Goal: Information Seeking & Learning: Check status

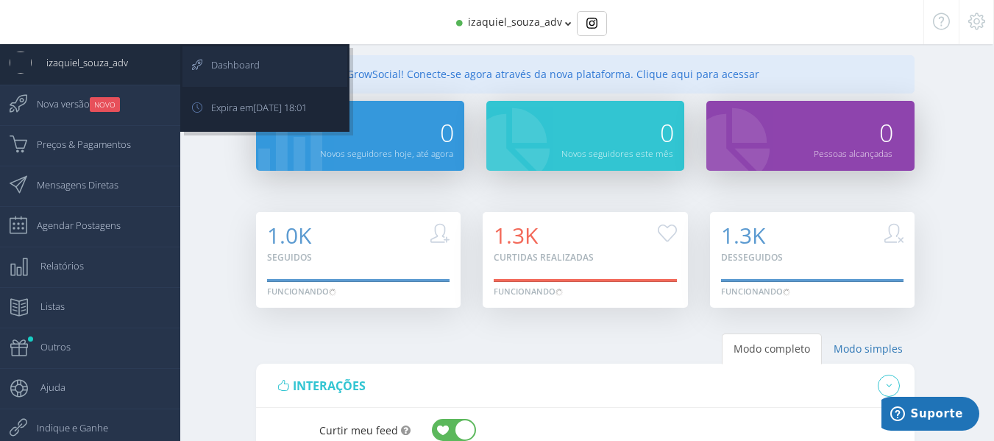
click at [190, 60] on icon at bounding box center [188, 64] width 13 height 37
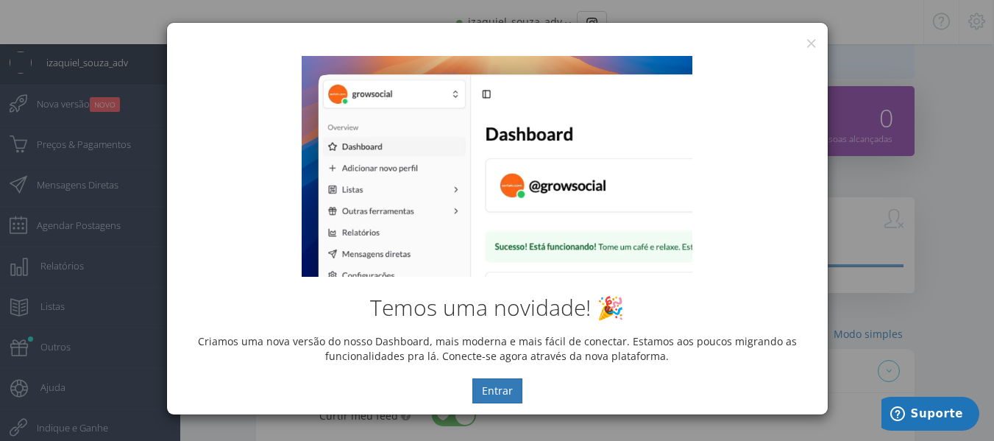
click at [810, 49] on div "Temos uma novidade! 🎉 Criamos uma nova versão do nosso Dashboard, mais moderna …" at bounding box center [497, 229] width 660 height 369
click at [812, 47] on div "Temos uma novidade! 🎉 Criamos uma nova versão do nosso Dashboard, mais moderna …" at bounding box center [497, 229] width 660 height 369
click at [811, 42] on button "×" at bounding box center [810, 43] width 11 height 20
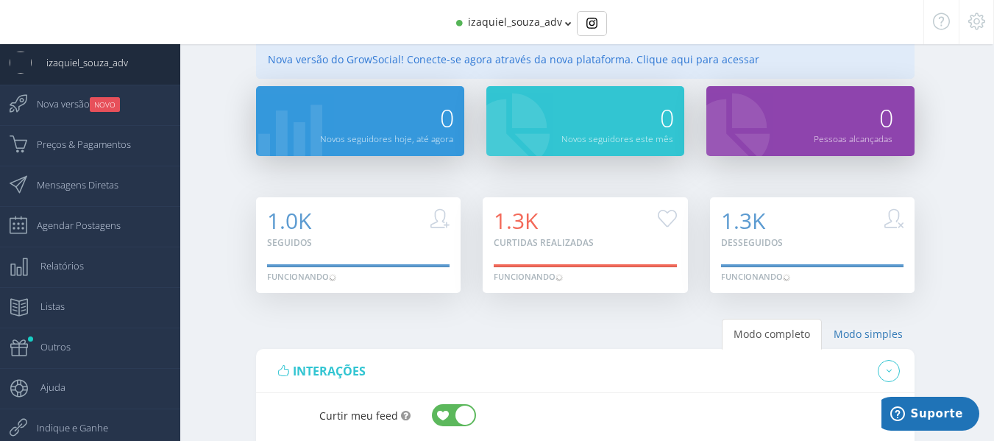
click at [809, 62] on div "Nova versão do GrowSocial! Conecte-se agora através da nova plataforma. Clique …" at bounding box center [585, 59] width 659 height 38
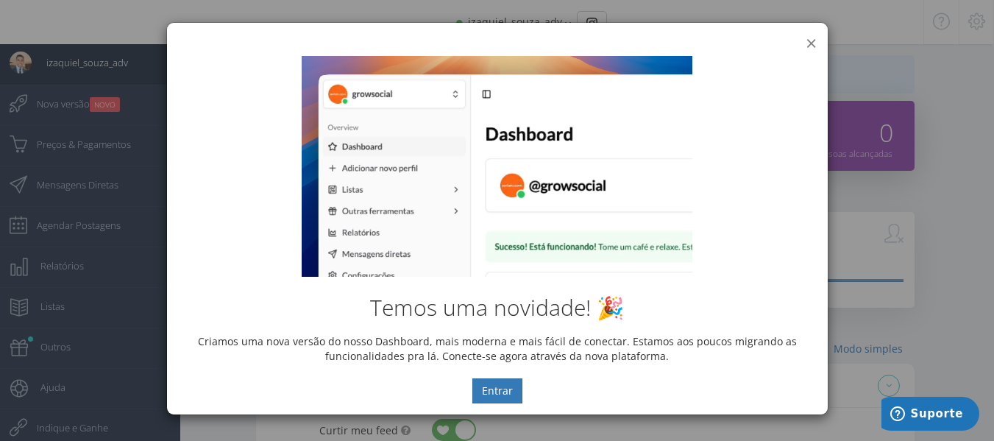
drag, startPoint x: 812, startPoint y: 46, endPoint x: 810, endPoint y: 39, distance: 7.5
click at [811, 44] on div "× IG Grow Social Temos uma novidade! 🎉 Criamos uma nova versão do nosso Dashboa…" at bounding box center [497, 218] width 662 height 393
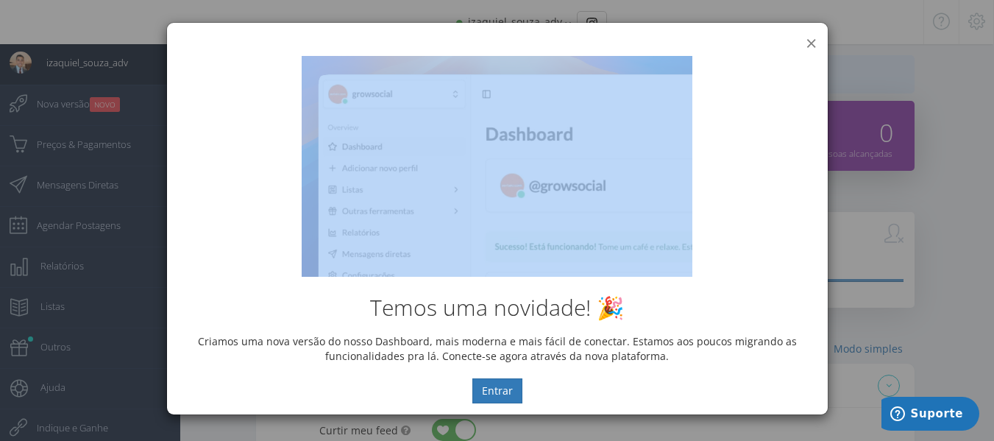
click at [810, 39] on button "×" at bounding box center [810, 43] width 11 height 20
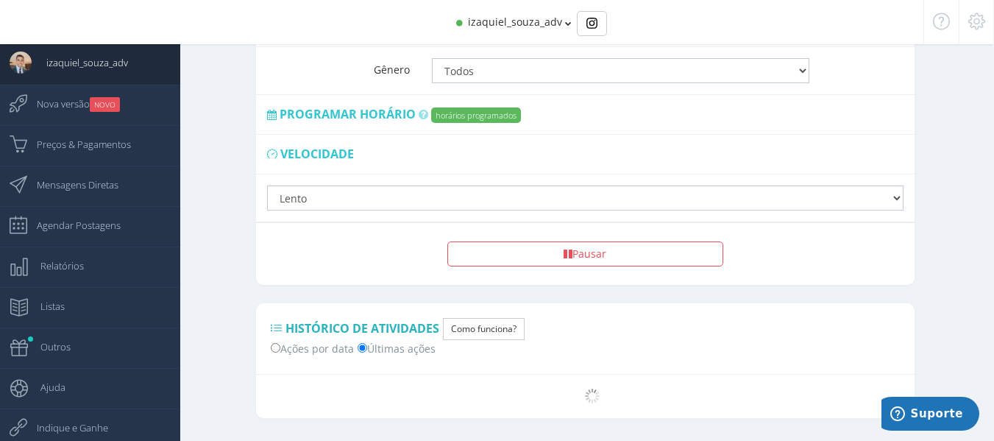
scroll to position [1215, 0]
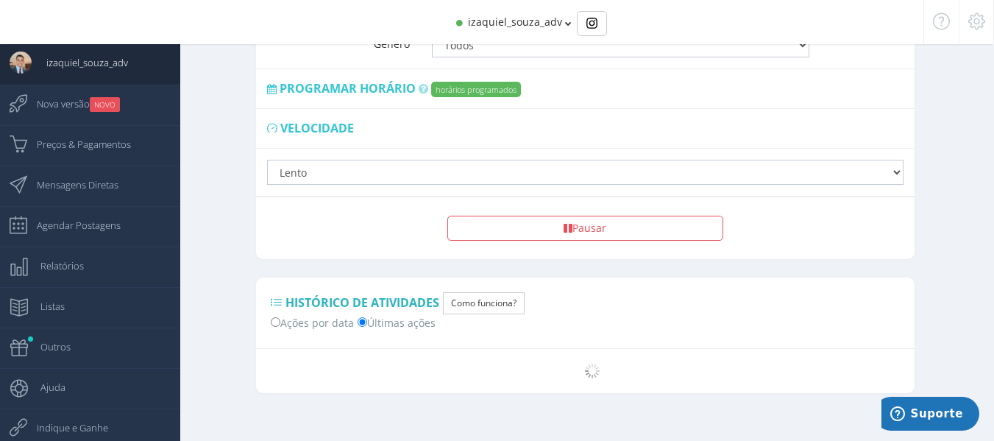
click at [307, 314] on label "Ações por data" at bounding box center [312, 321] width 83 height 15
click at [280, 317] on input "Ações por data" at bounding box center [276, 322] width 10 height 10
radio input "true"
click at [371, 314] on label "Últimas ações" at bounding box center [396, 321] width 78 height 15
click at [367, 317] on input "Últimas ações" at bounding box center [362, 322] width 10 height 10
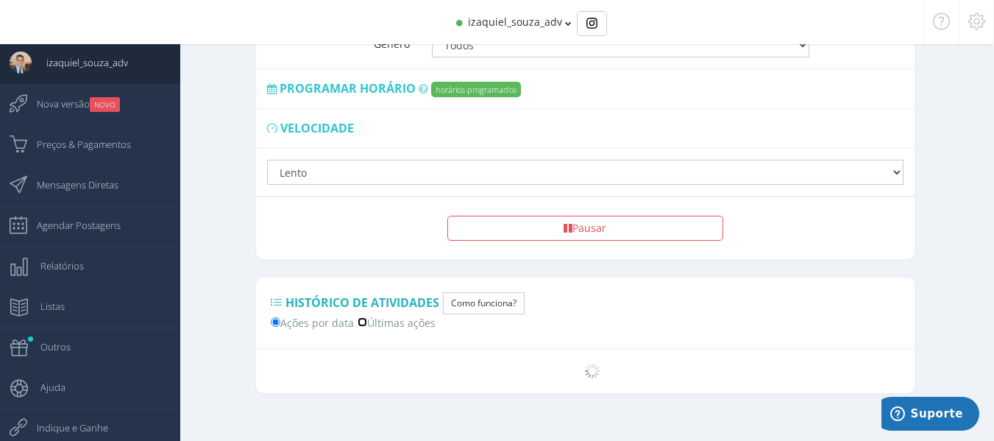
radio input "true"
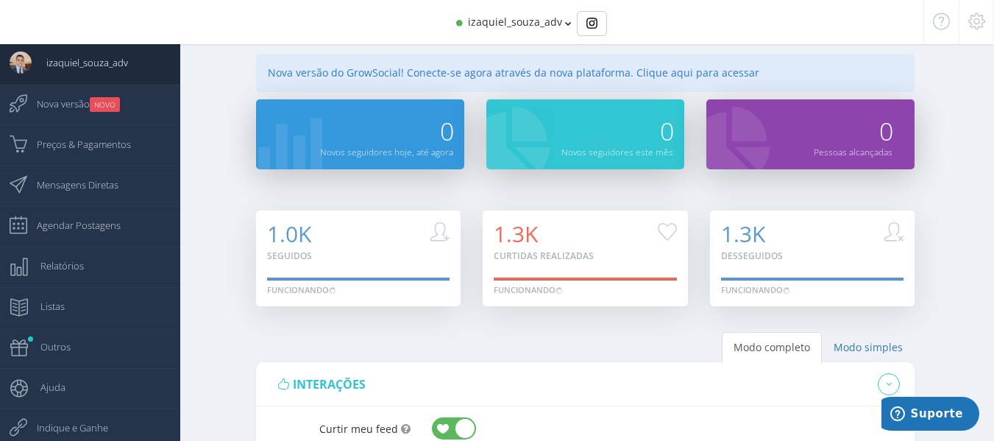
scroll to position [0, 0]
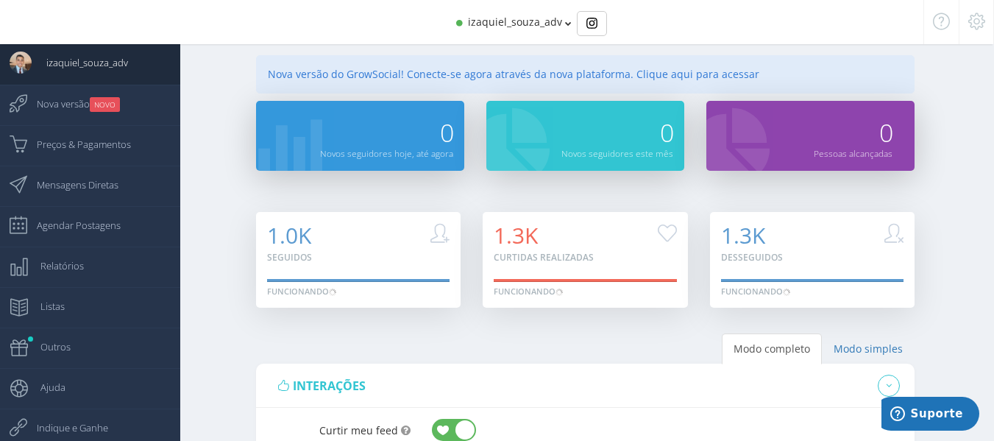
click at [566, 21] on icon at bounding box center [568, 23] width 7 height 10
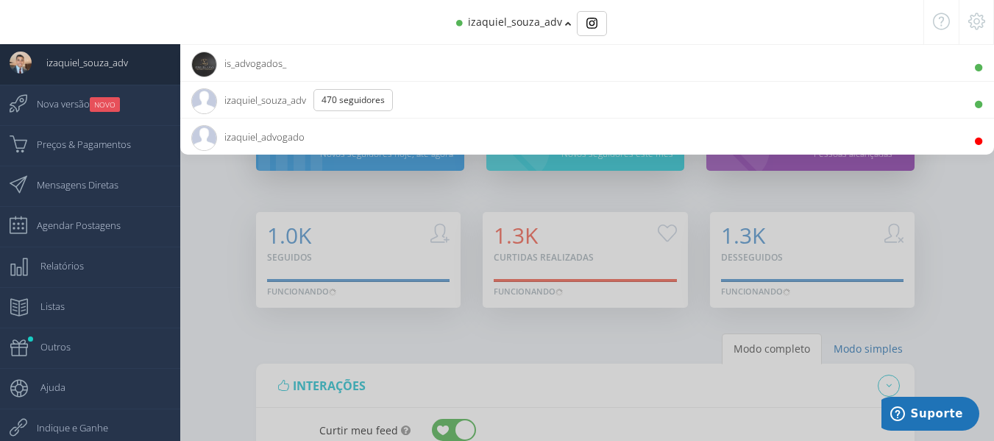
click at [213, 235] on div at bounding box center [497, 220] width 994 height 441
click at [232, 228] on div at bounding box center [497, 220] width 994 height 441
click at [568, 25] on icon at bounding box center [568, 23] width 7 height 10
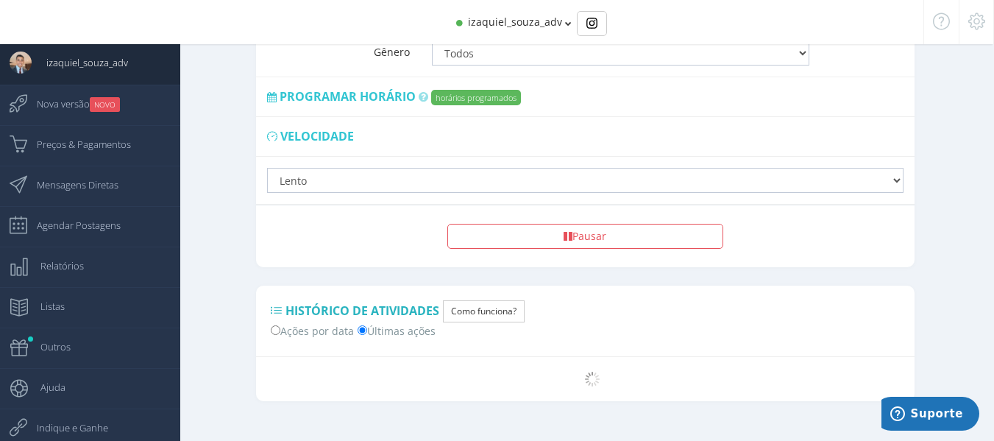
scroll to position [1215, 0]
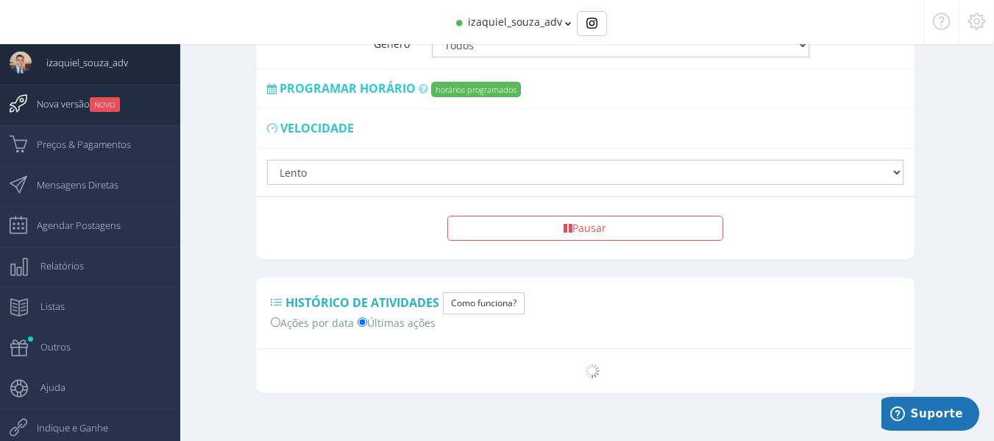
click at [110, 113] on span "Nova versão NOVO" at bounding box center [71, 103] width 98 height 37
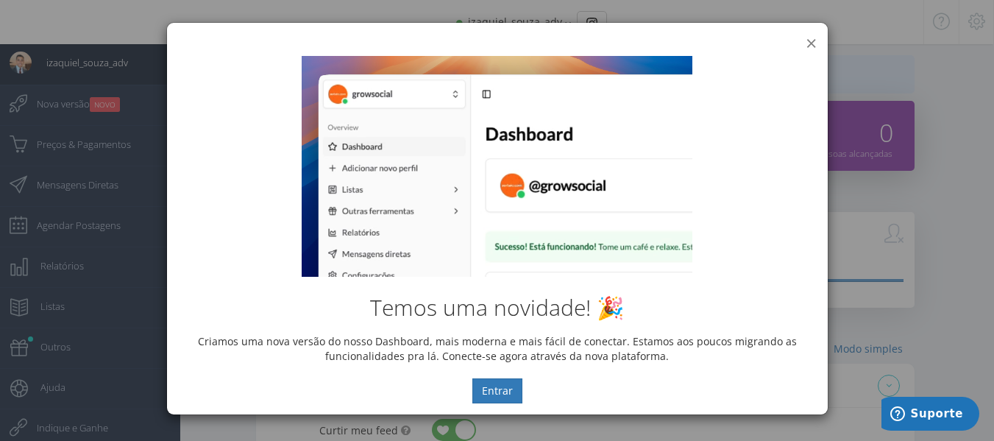
click at [806, 44] on button "×" at bounding box center [810, 43] width 11 height 20
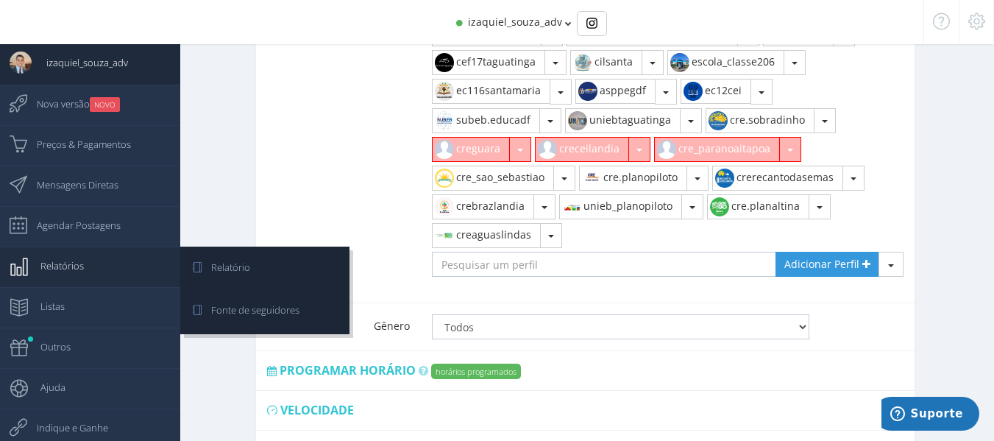
scroll to position [956, 0]
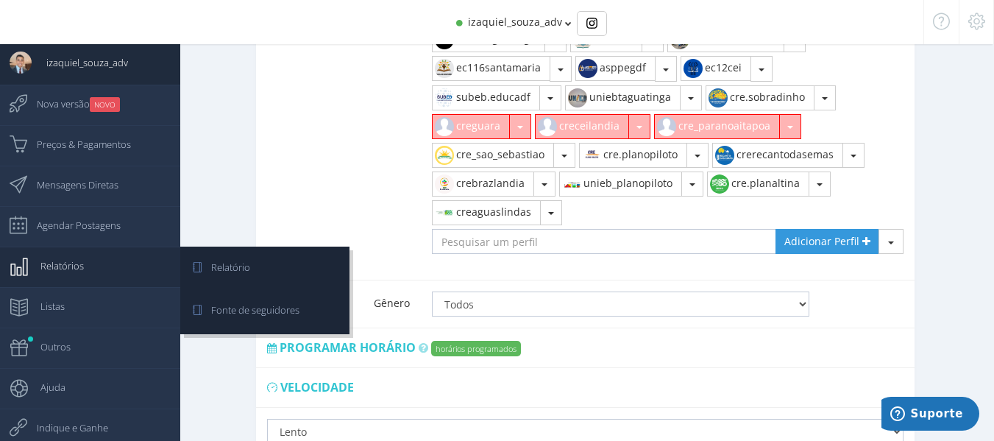
click at [81, 263] on span "Relatórios" at bounding box center [55, 265] width 58 height 37
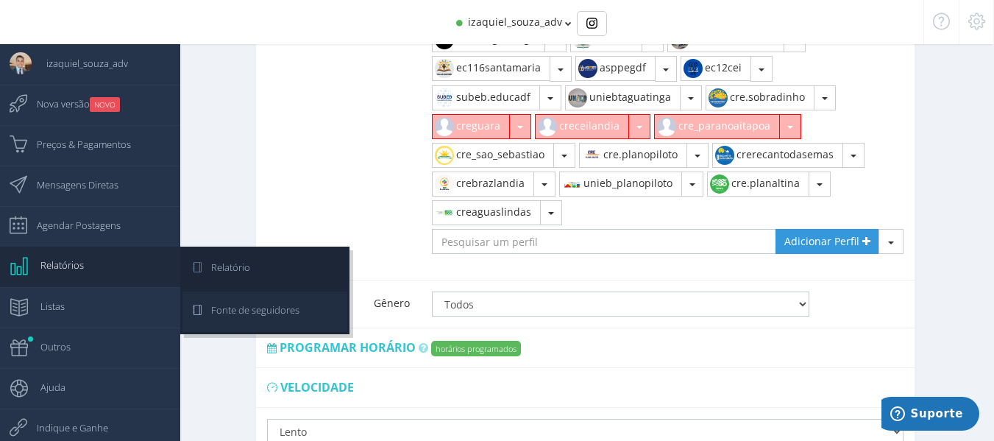
click at [270, 307] on span "Fonte de seguidores" at bounding box center [247, 309] width 103 height 37
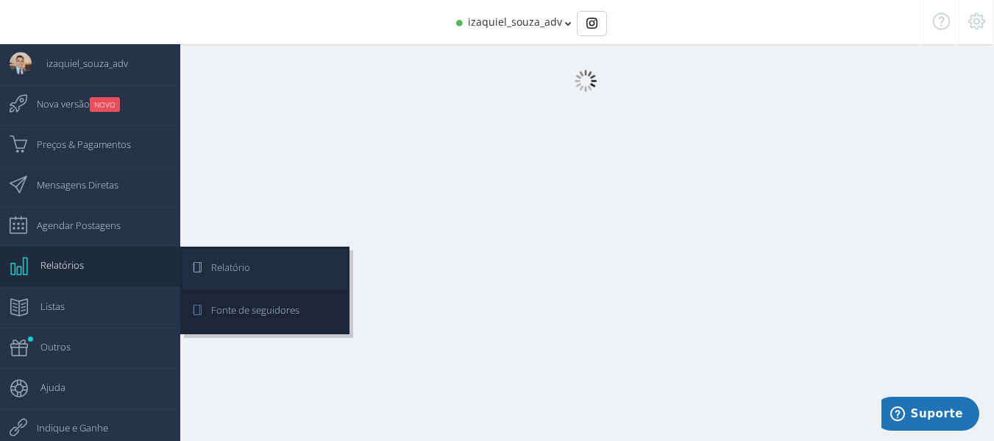
click at [320, 260] on link "Relatório" at bounding box center [264, 269] width 165 height 40
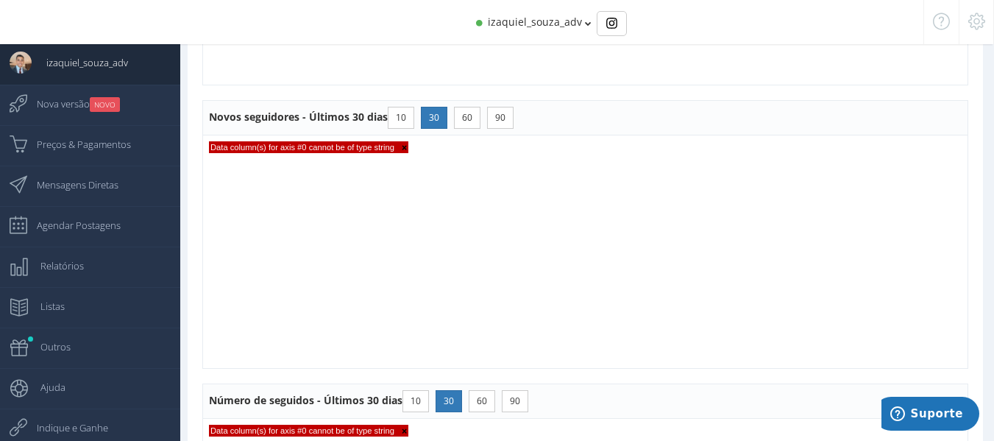
scroll to position [785, 0]
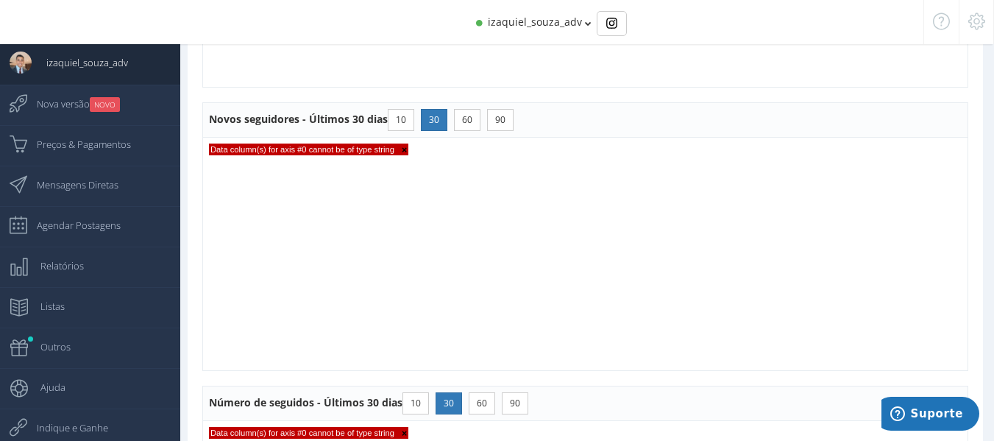
click at [405, 152] on span "×" at bounding box center [400, 150] width 13 height 10
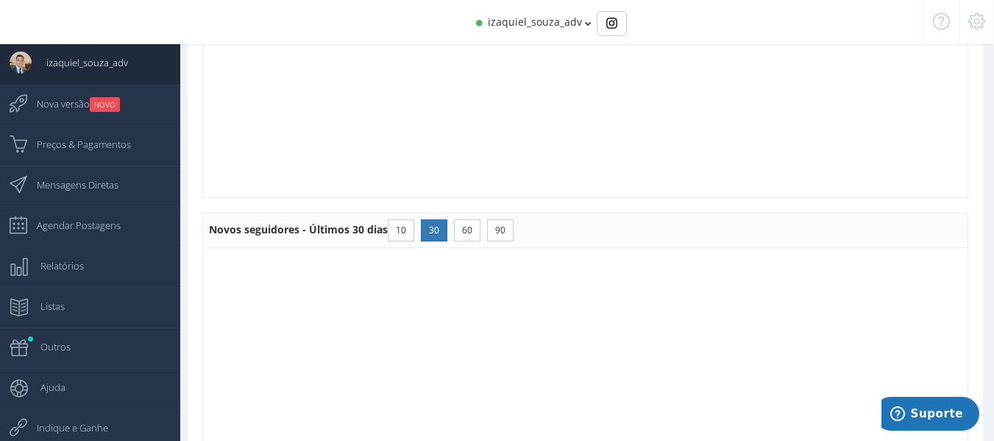
scroll to position [491, 0]
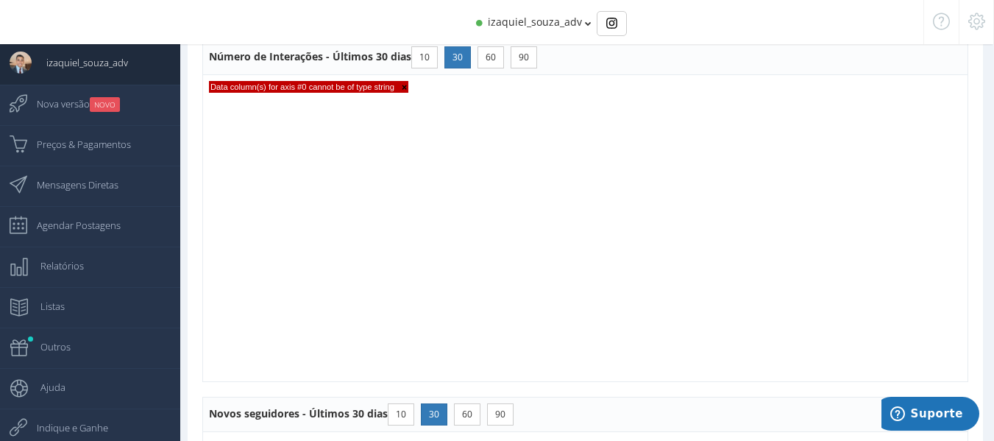
click at [401, 88] on span "×" at bounding box center [400, 87] width 13 height 10
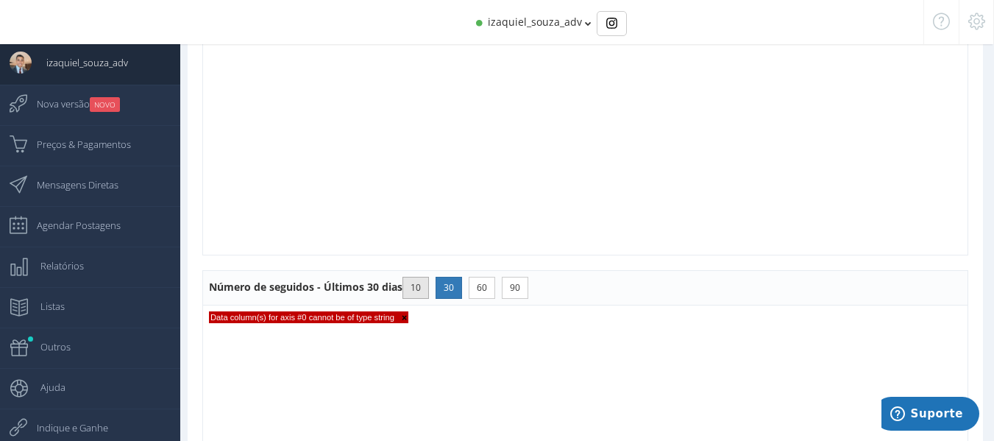
scroll to position [933, 0]
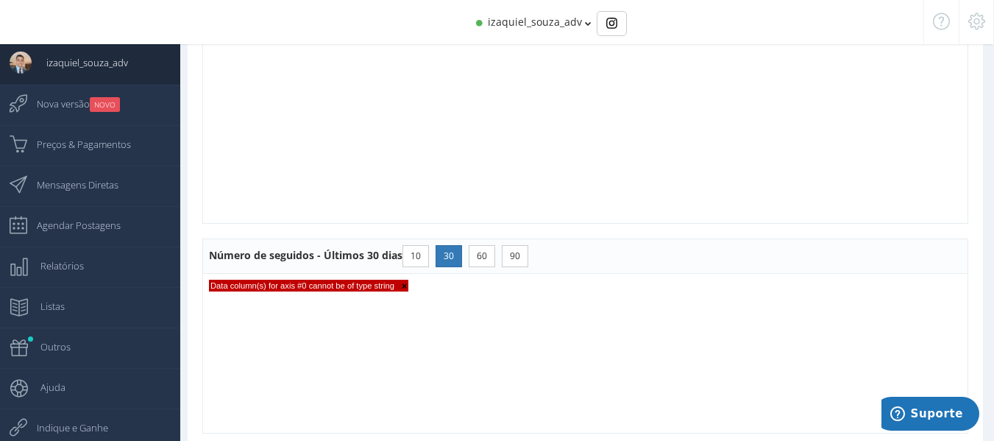
click at [402, 284] on span "×" at bounding box center [400, 286] width 13 height 10
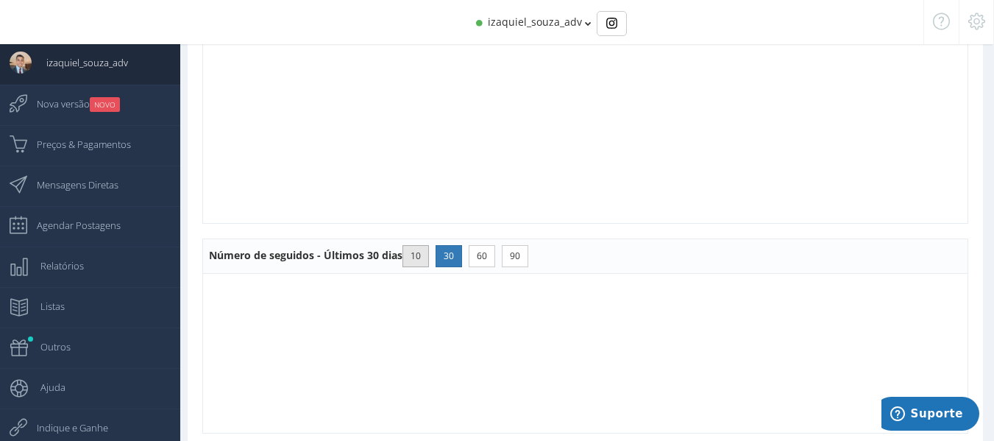
click at [418, 252] on button "10" at bounding box center [415, 256] width 26 height 22
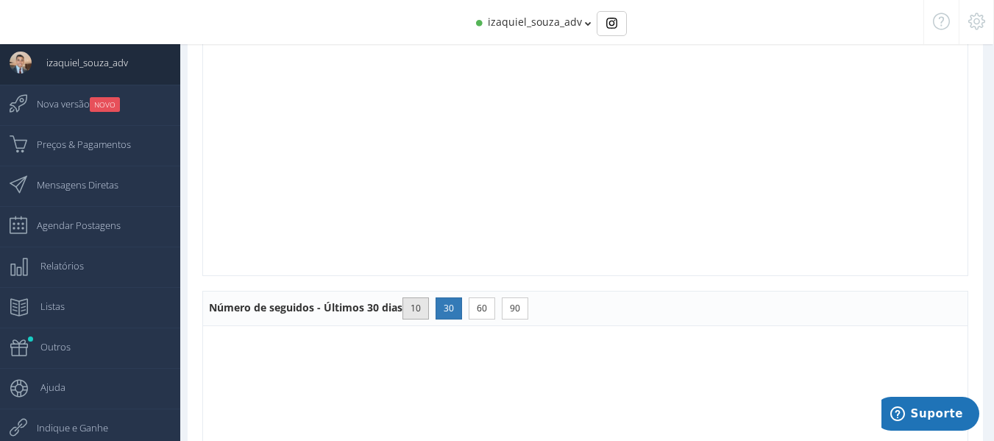
scroll to position [759, 0]
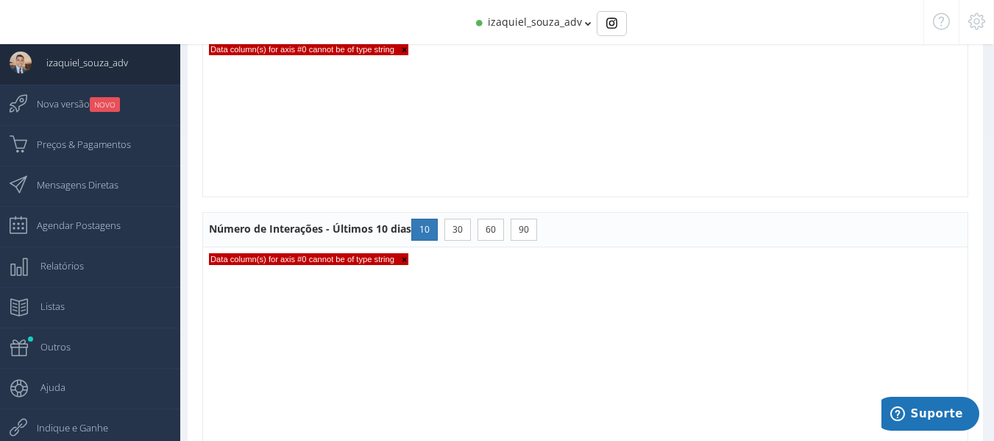
scroll to position [235, 0]
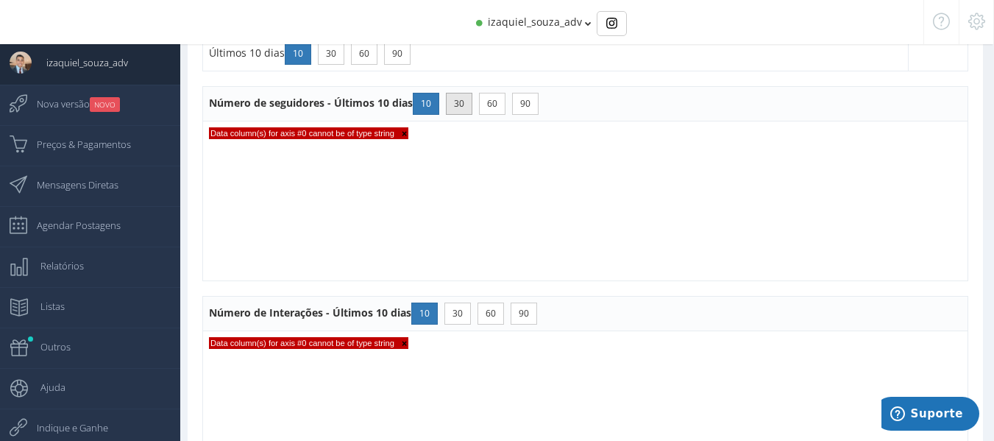
click at [464, 104] on button "30" at bounding box center [459, 104] width 26 height 22
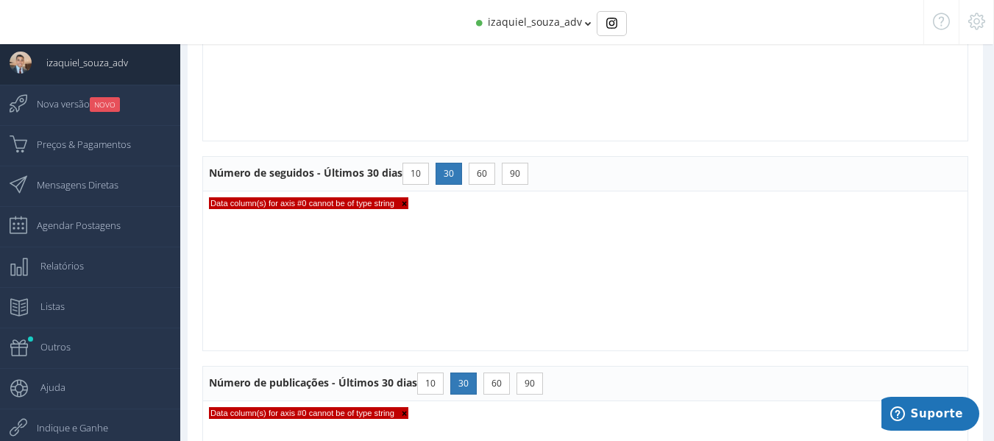
scroll to position [1227, 0]
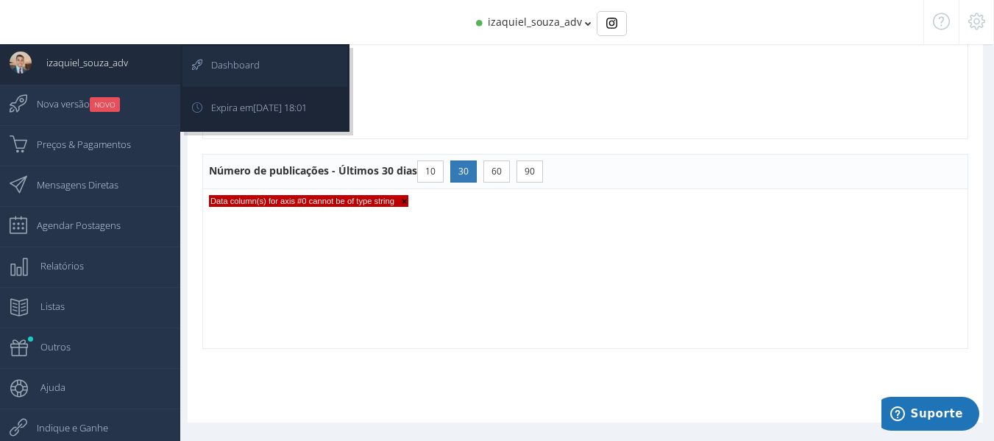
click at [283, 71] on link "Dashboard" at bounding box center [264, 66] width 165 height 40
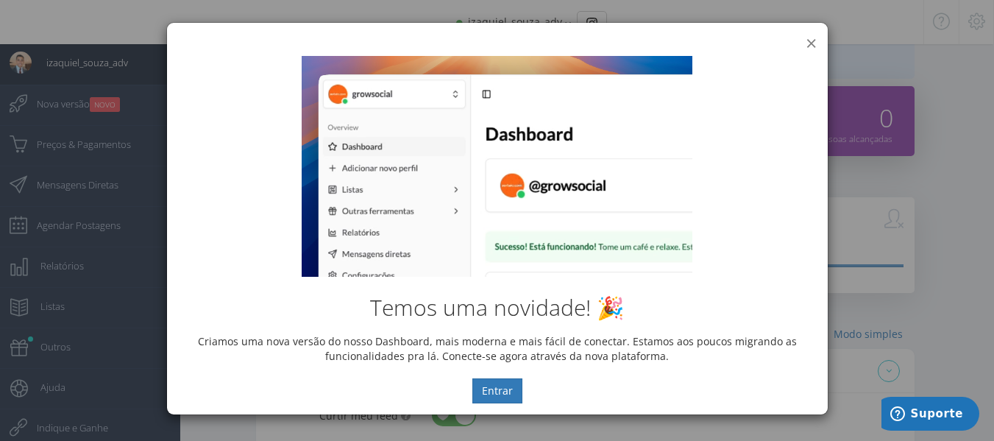
click at [813, 40] on button "×" at bounding box center [810, 43] width 11 height 20
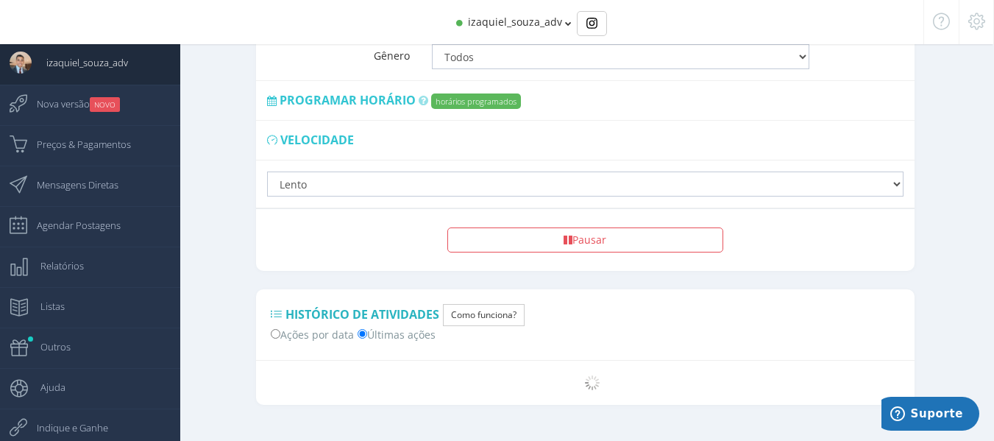
scroll to position [1215, 0]
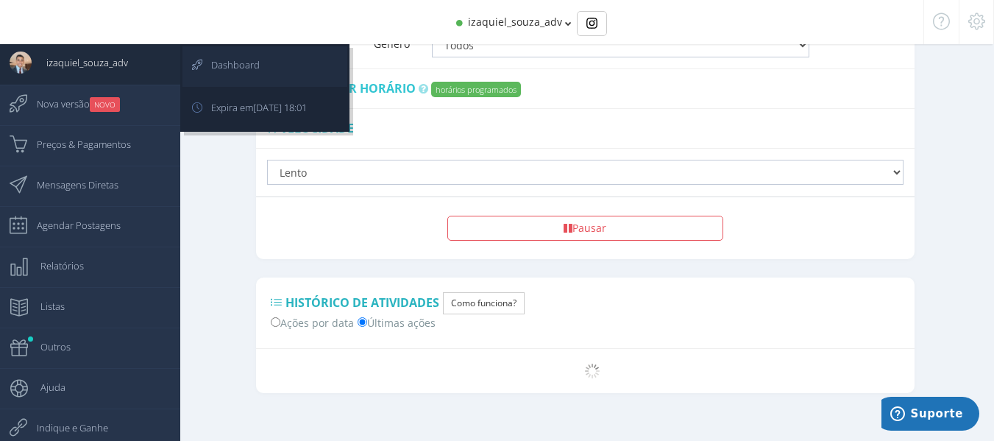
click at [204, 64] on span "Dashboard" at bounding box center [227, 64] width 63 height 37
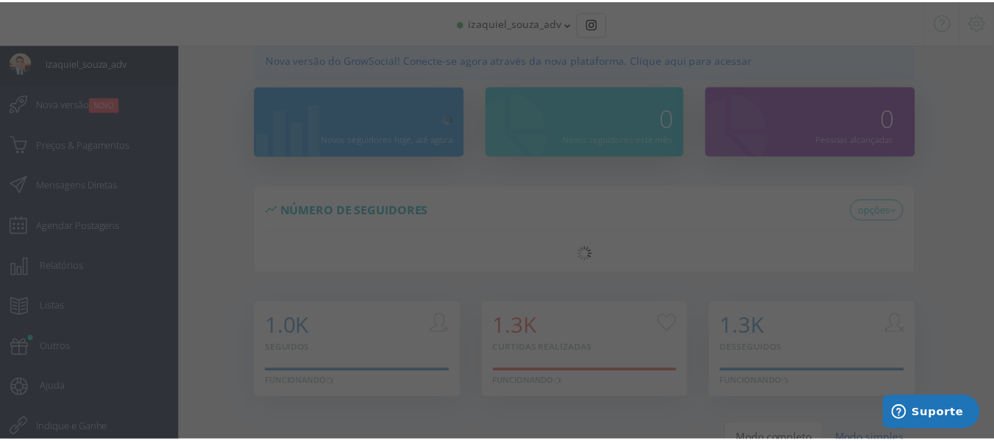
scroll to position [0, 0]
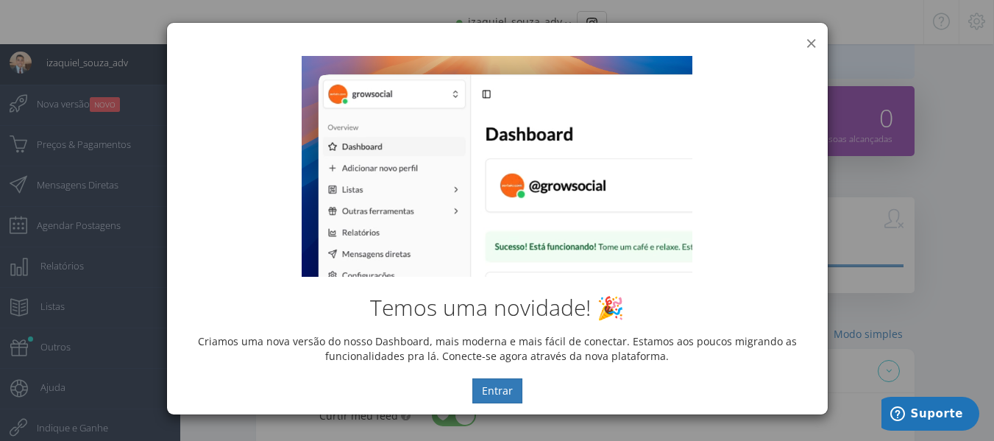
click at [812, 37] on button "×" at bounding box center [810, 43] width 11 height 20
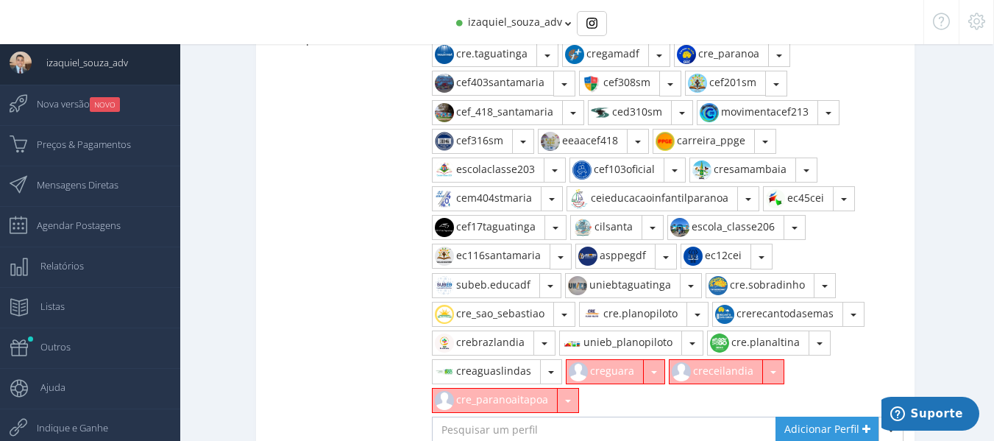
scroll to position [627, 0]
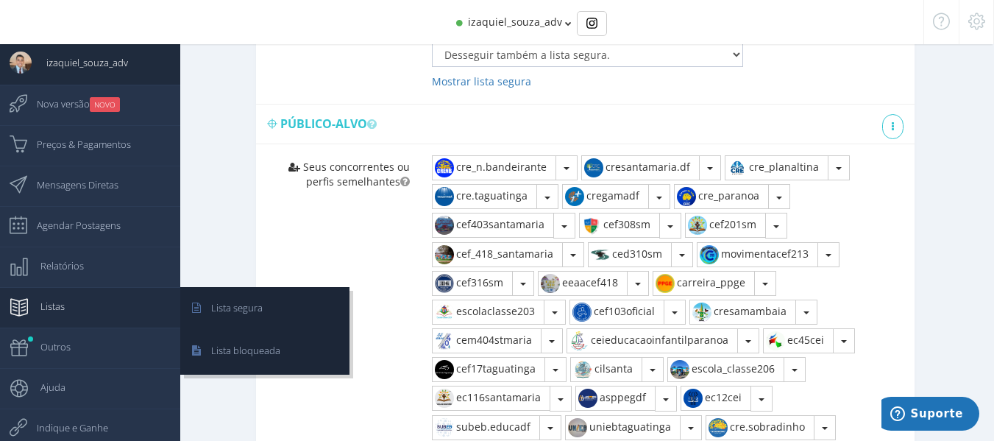
click at [110, 292] on link "Listas" at bounding box center [90, 307] width 180 height 40
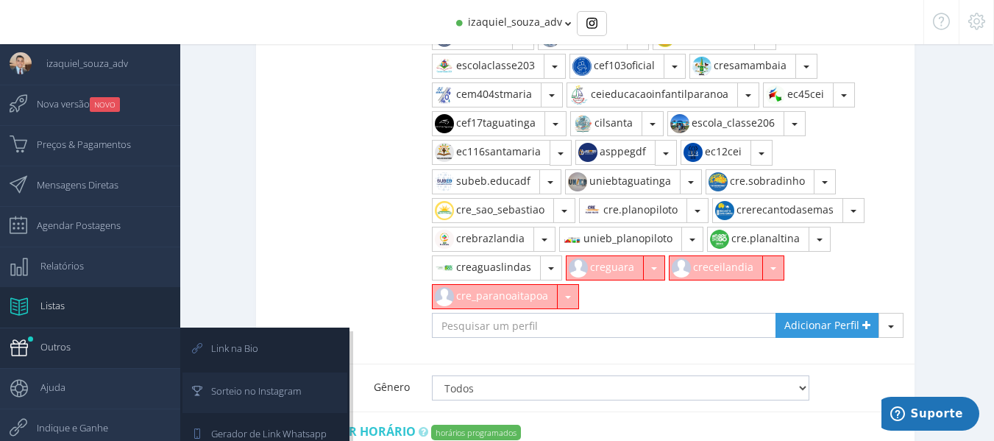
scroll to position [921, 0]
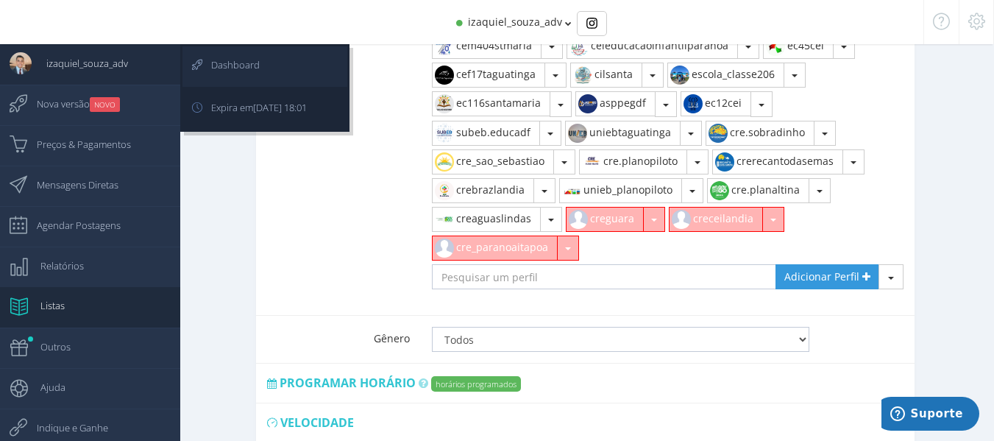
click at [225, 57] on span "Dashboard" at bounding box center [227, 64] width 63 height 37
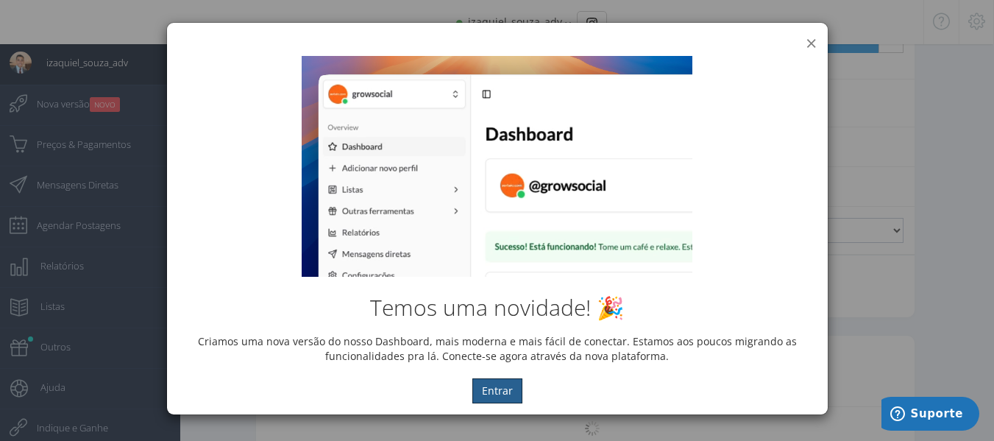
scroll to position [1215, 0]
click at [808, 43] on button "×" at bounding box center [810, 43] width 11 height 20
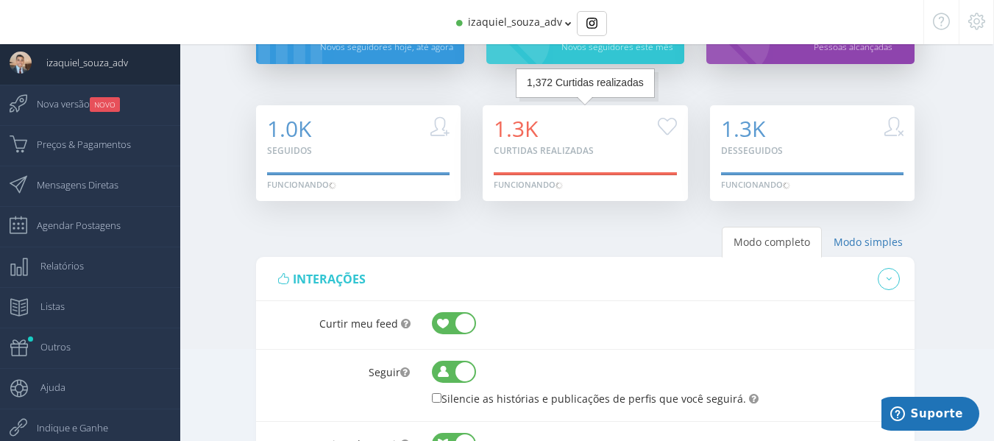
scroll to position [0, 0]
